Goal: Information Seeking & Learning: Learn about a topic

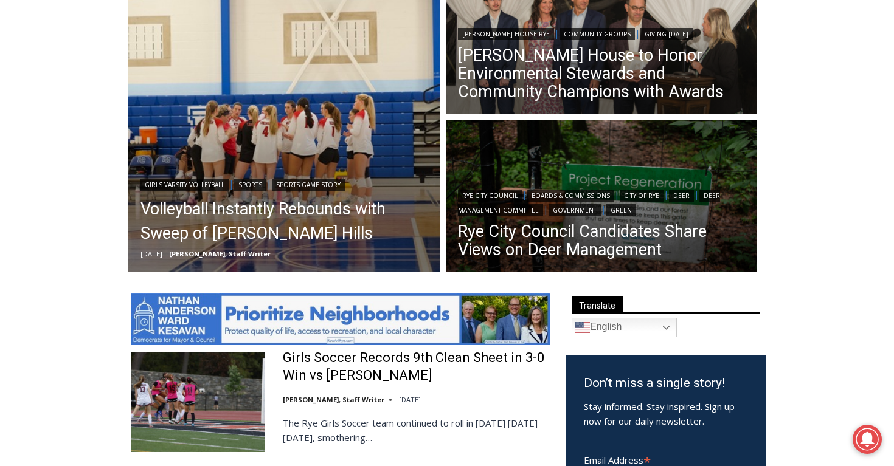
scroll to position [381, 0]
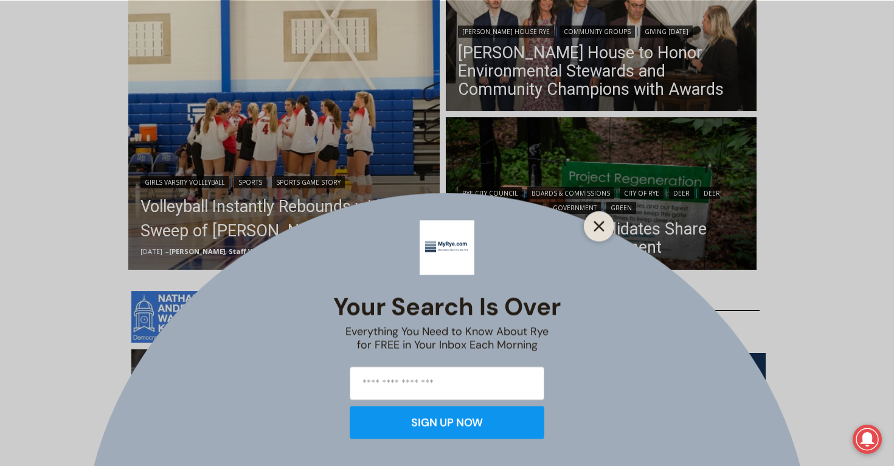
click at [603, 226] on icon "Close" at bounding box center [598, 226] width 11 height 11
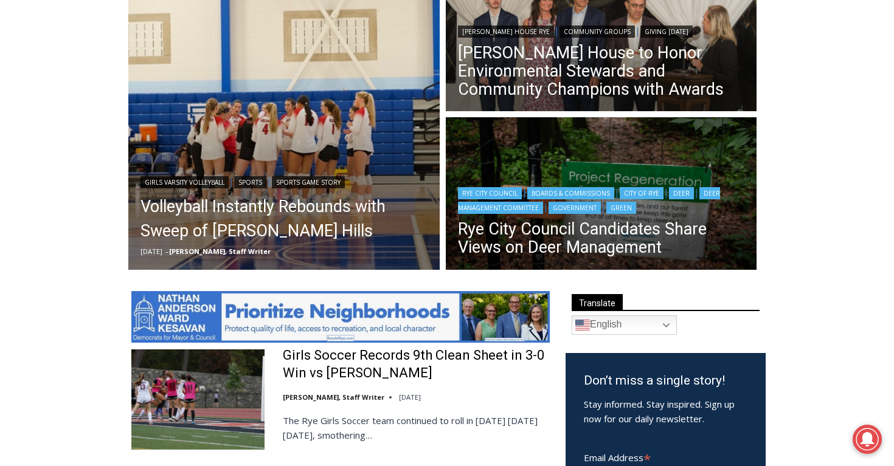
click at [550, 159] on img "Read More Rye City Council Candidates Share Views on Deer Management" at bounding box center [601, 195] width 311 height 156
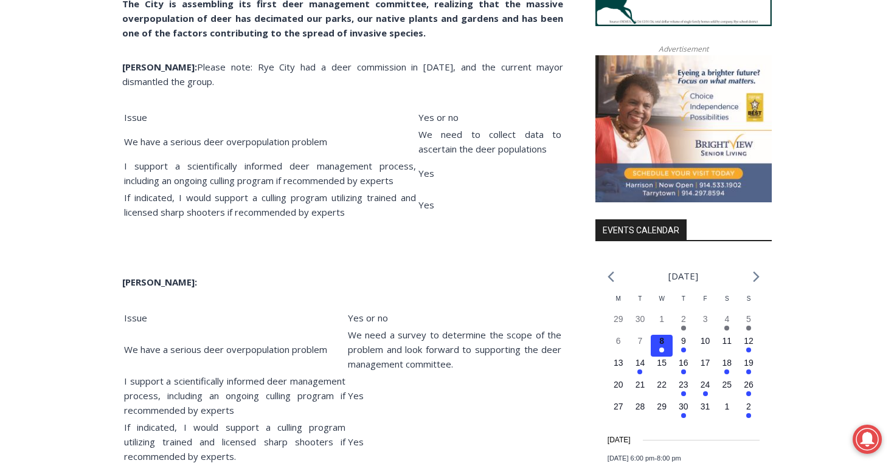
scroll to position [1304, 0]
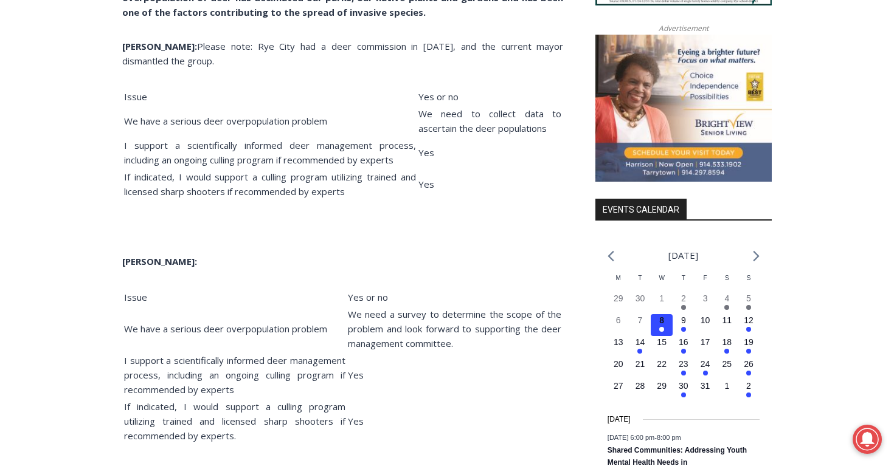
click at [427, 190] on span "Yes" at bounding box center [426, 184] width 16 height 12
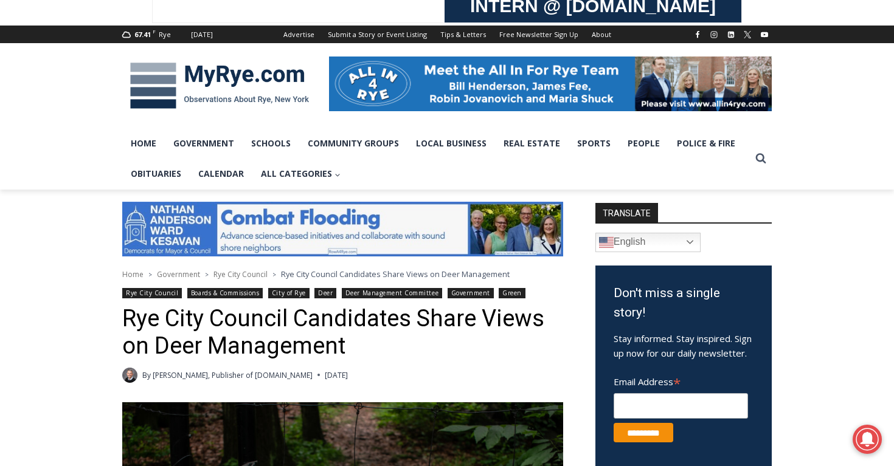
scroll to position [148, 0]
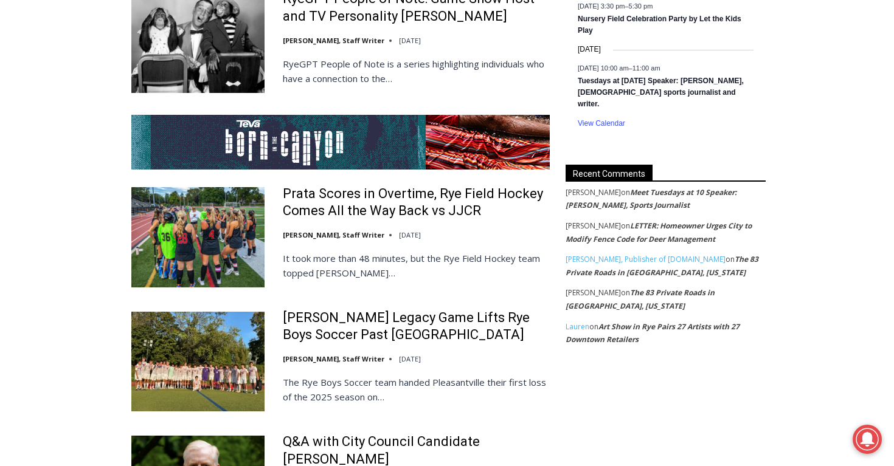
scroll to position [2243, 0]
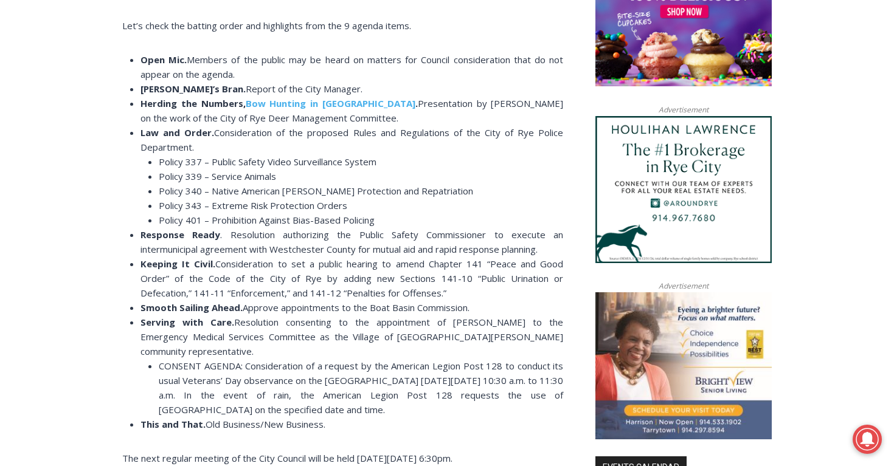
scroll to position [1065, 0]
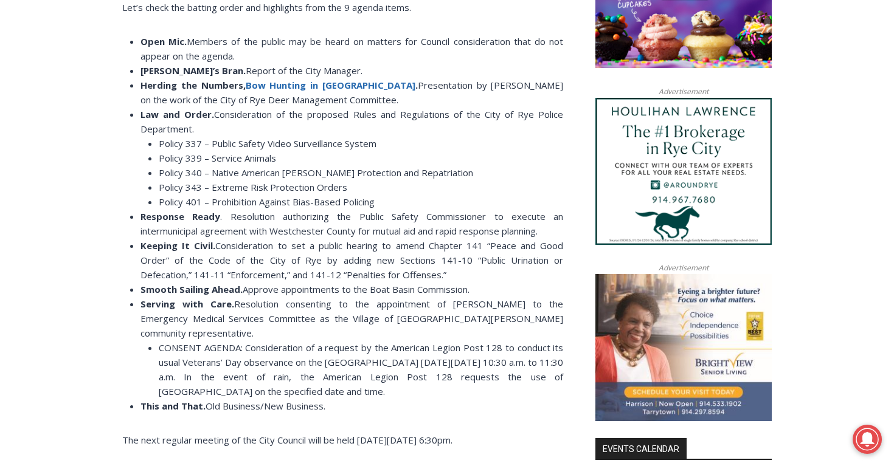
click at [294, 86] on b "Bow Hunting in Rye" at bounding box center [331, 85] width 170 height 12
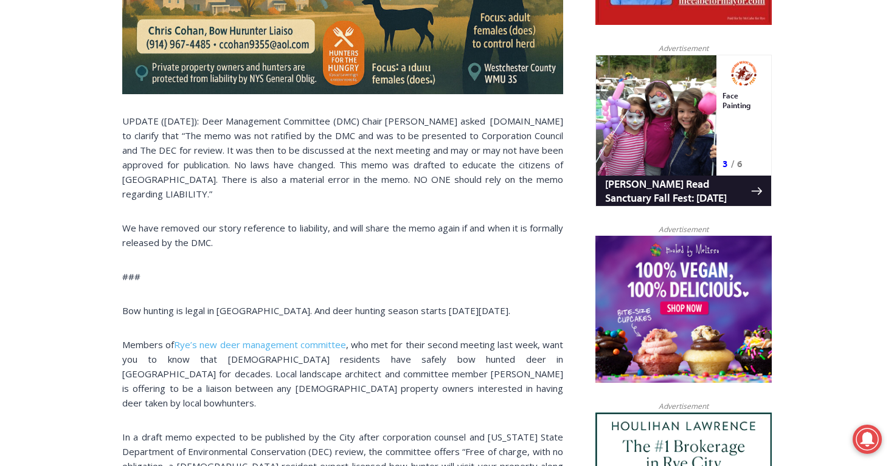
scroll to position [750, 0]
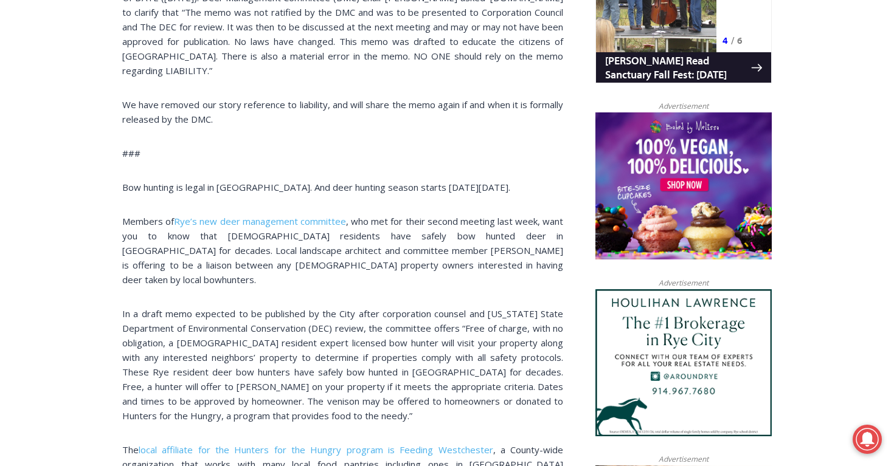
scroll to position [877, 0]
